Goal: Check status: Check status

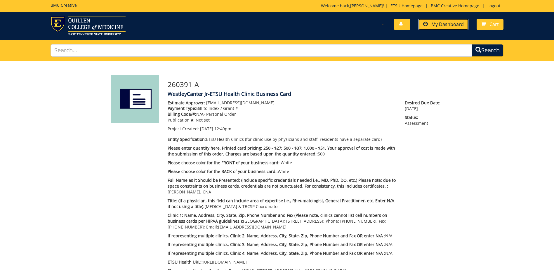
click at [452, 23] on span "My Dashboard" at bounding box center [447, 24] width 32 height 6
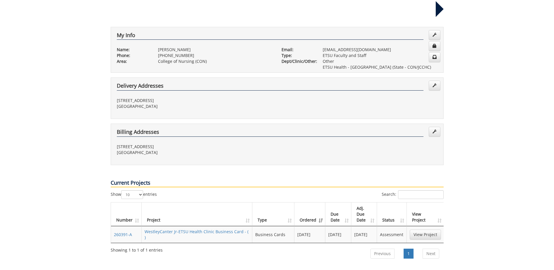
scroll to position [204, 0]
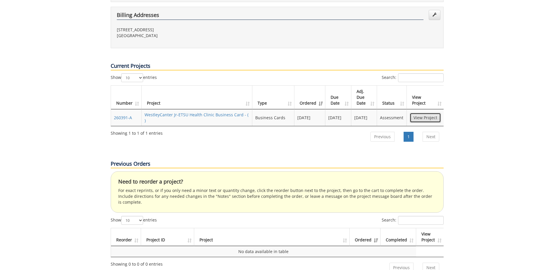
click at [423, 113] on link "View Project" at bounding box center [425, 118] width 31 height 10
